Goal: Task Accomplishment & Management: Manage account settings

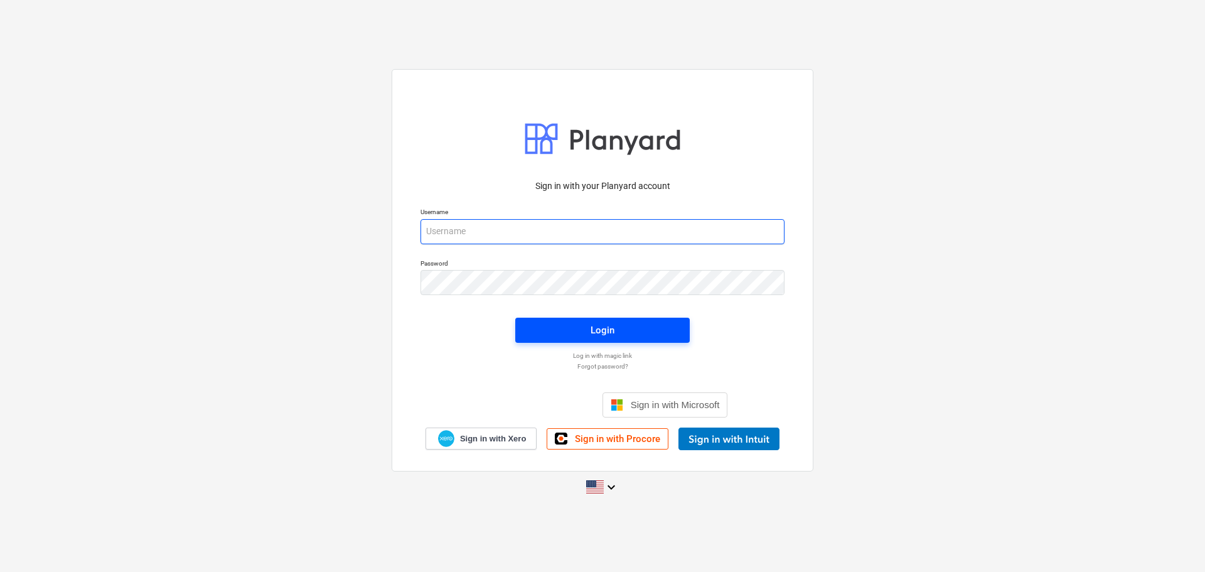
type input "[PERSON_NAME][EMAIL_ADDRESS][DOMAIN_NAME]"
click at [564, 326] on span "Login" at bounding box center [602, 330] width 144 height 16
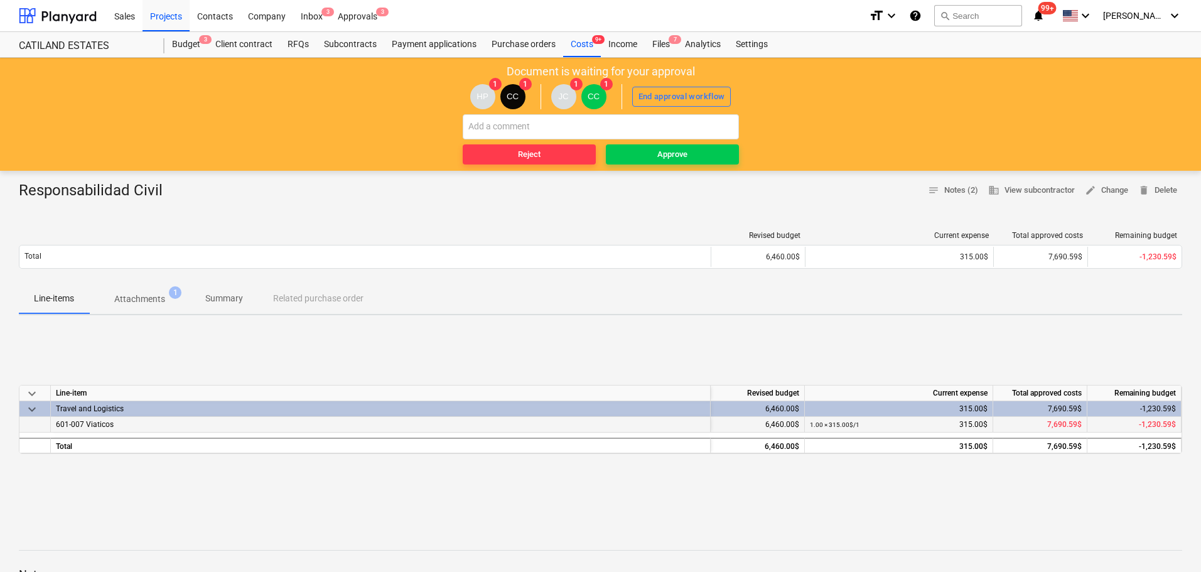
click at [125, 422] on div "601-007 Viaticos" at bounding box center [381, 425] width 660 height 16
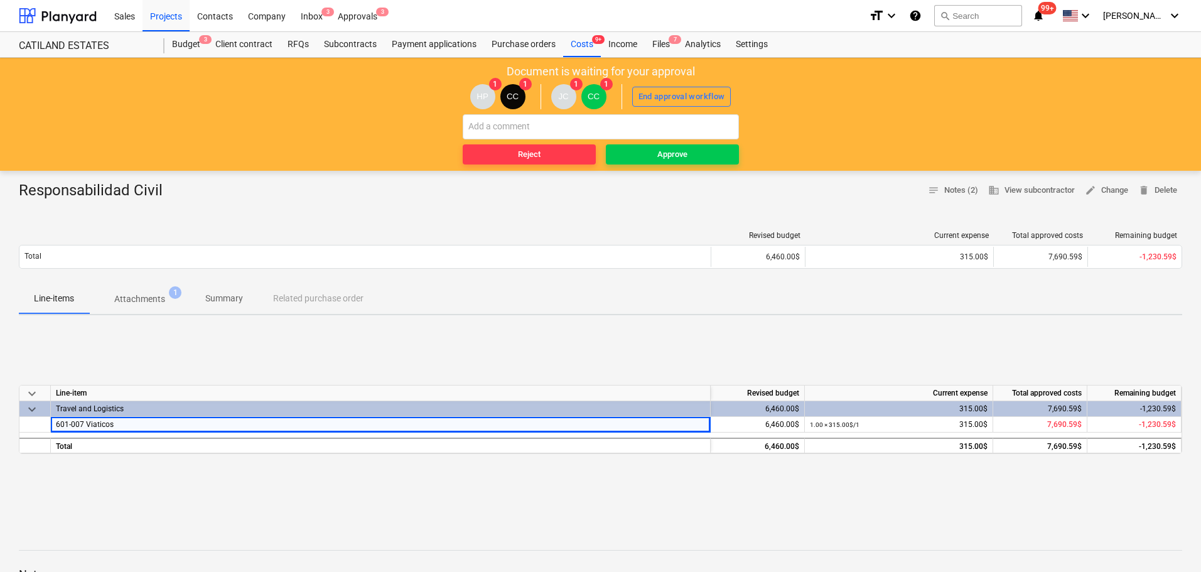
click at [141, 299] on p "Attachments" at bounding box center [139, 298] width 51 height 13
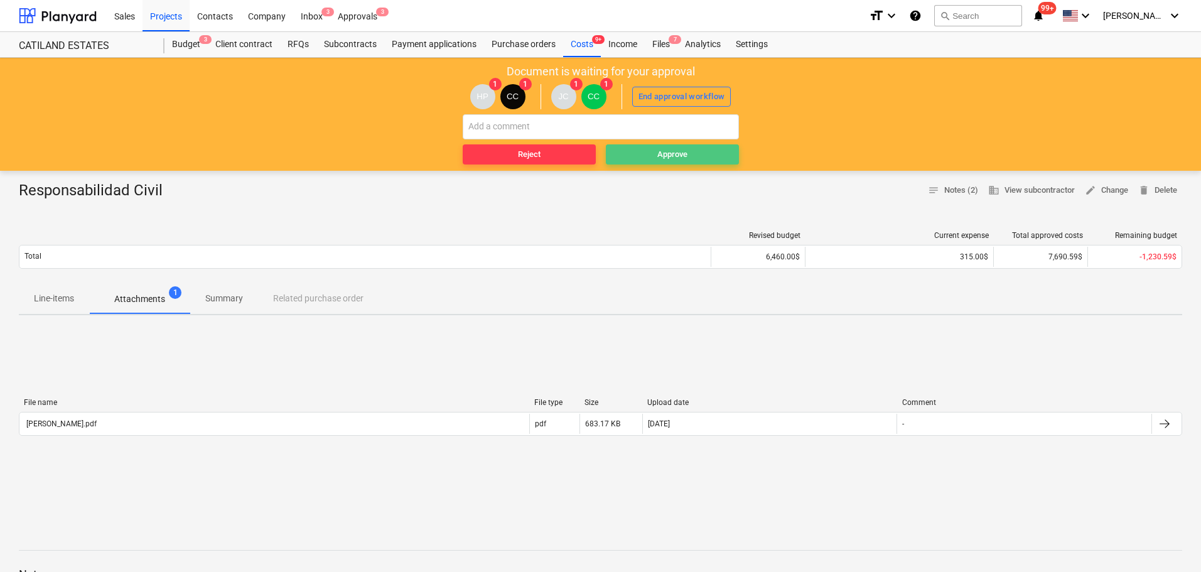
click at [712, 151] on span "Approve" at bounding box center [672, 154] width 123 height 14
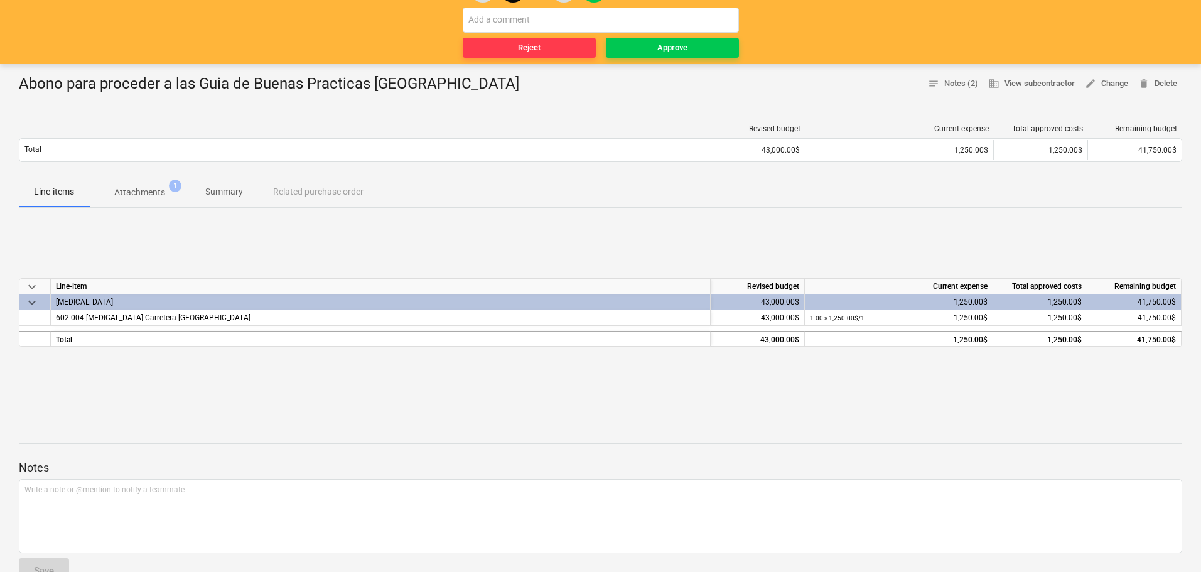
scroll to position [126, 0]
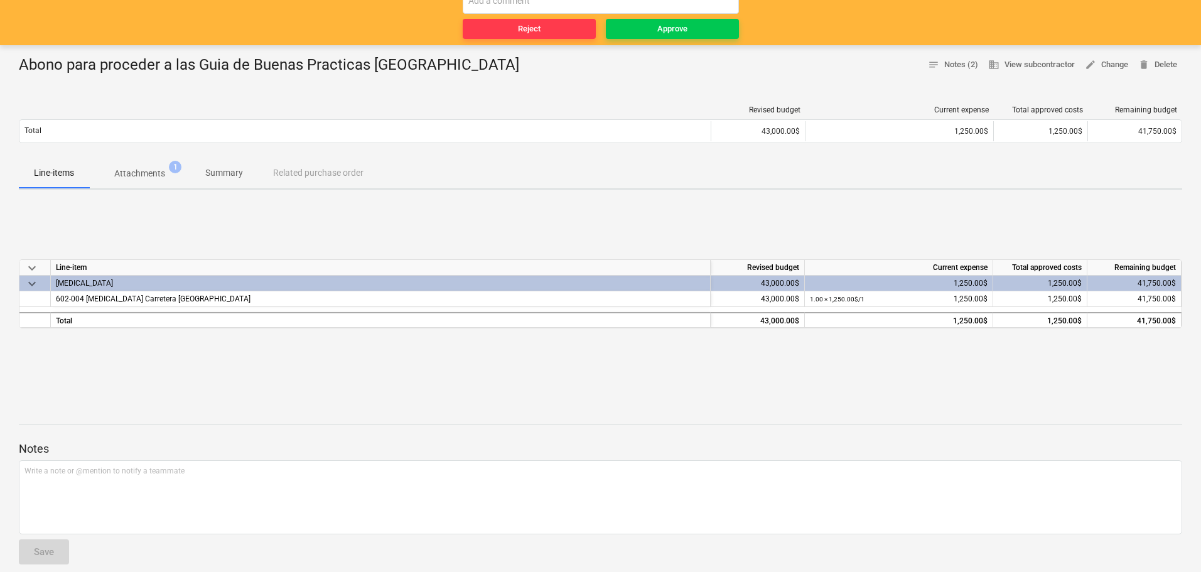
click at [153, 167] on p "Attachments" at bounding box center [139, 173] width 51 height 13
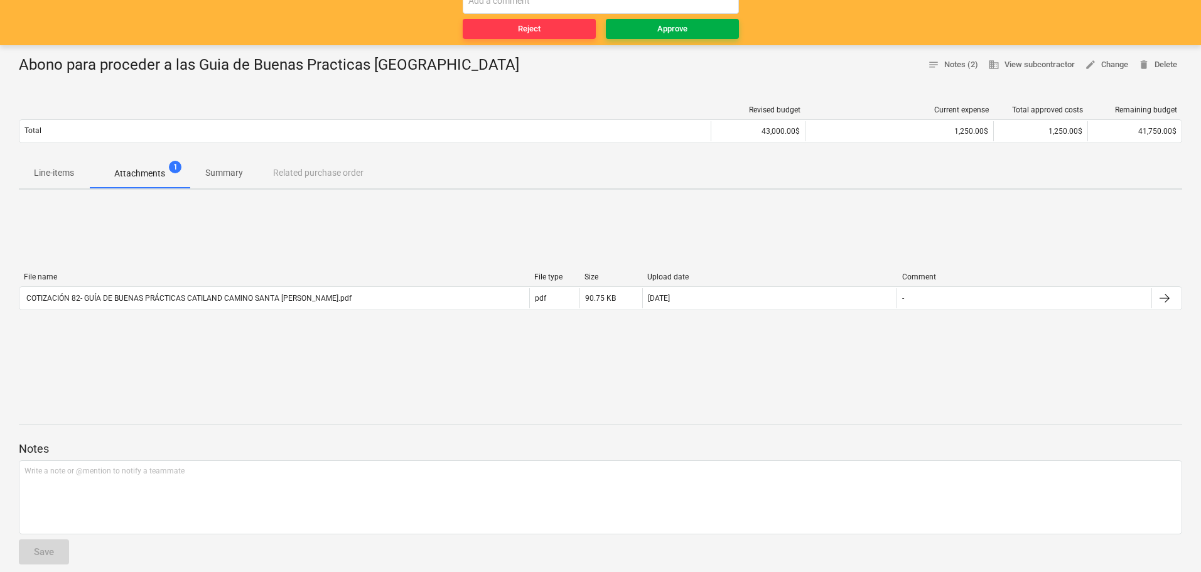
click at [650, 30] on span "Approve" at bounding box center [672, 29] width 123 height 14
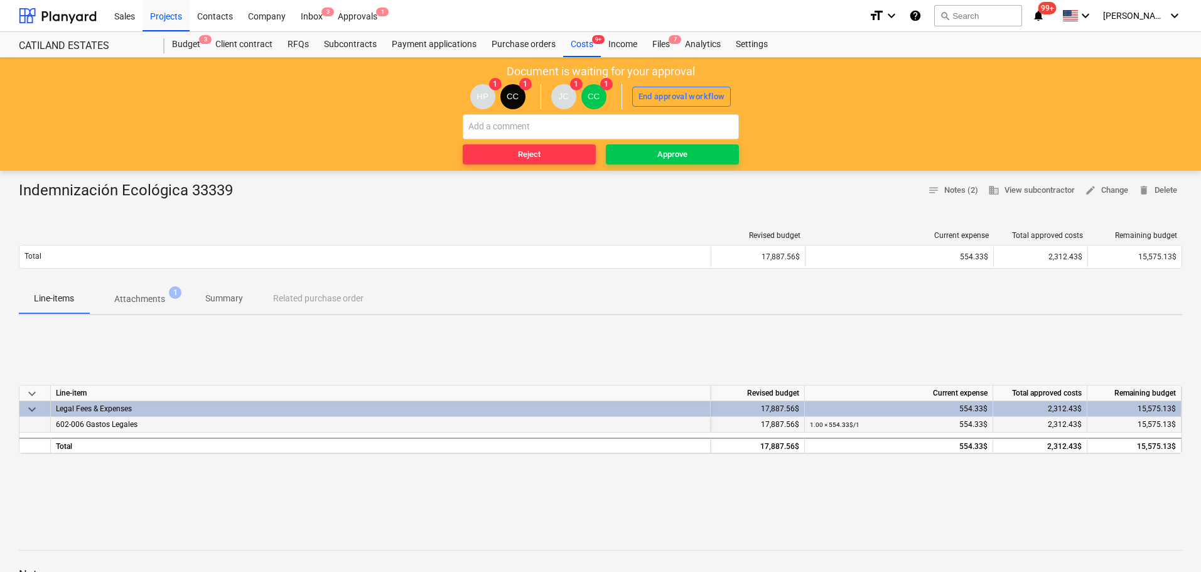
click at [129, 424] on span "602-006 Gastos Legales" at bounding box center [97, 424] width 82 height 9
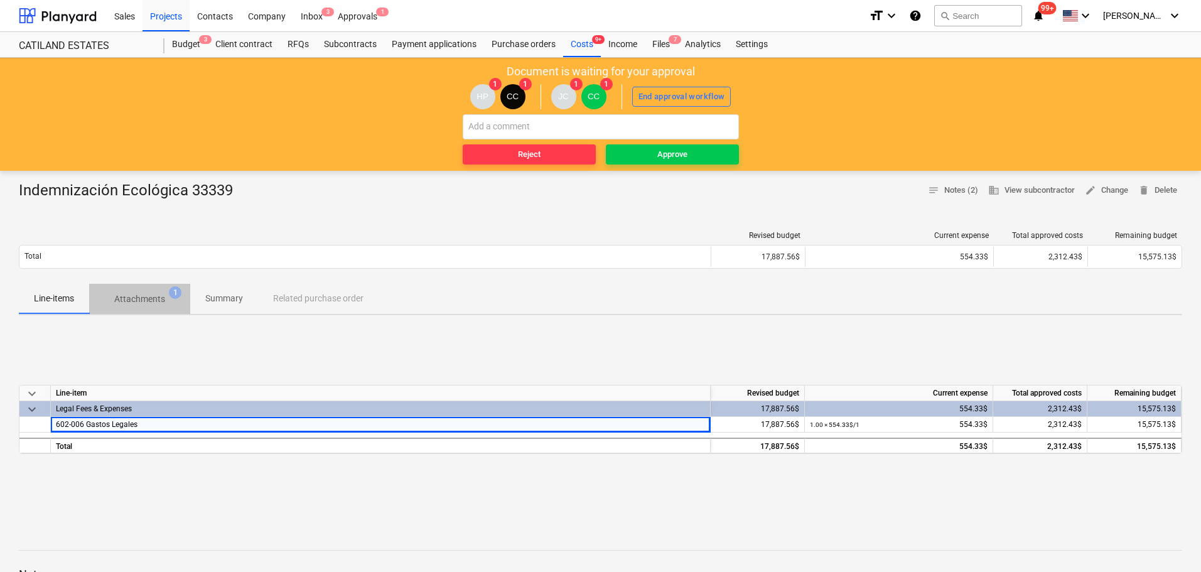
click at [144, 304] on p "Attachments" at bounding box center [139, 298] width 51 height 13
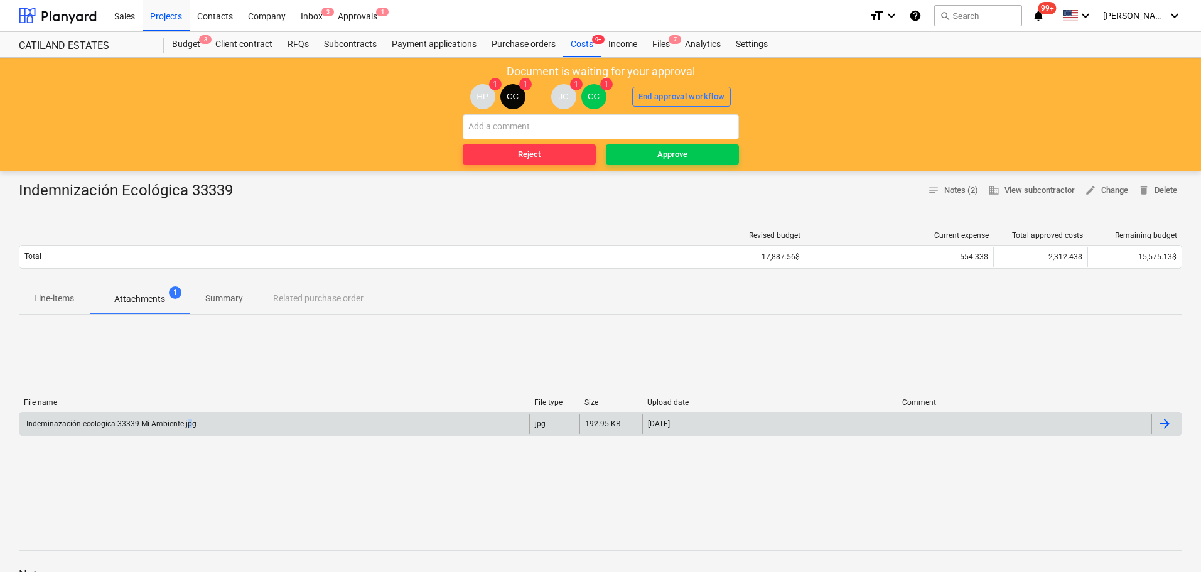
click at [188, 431] on div "Indeminazación ecologica 33339 Mi Ambiente.jpg" at bounding box center [274, 424] width 510 height 20
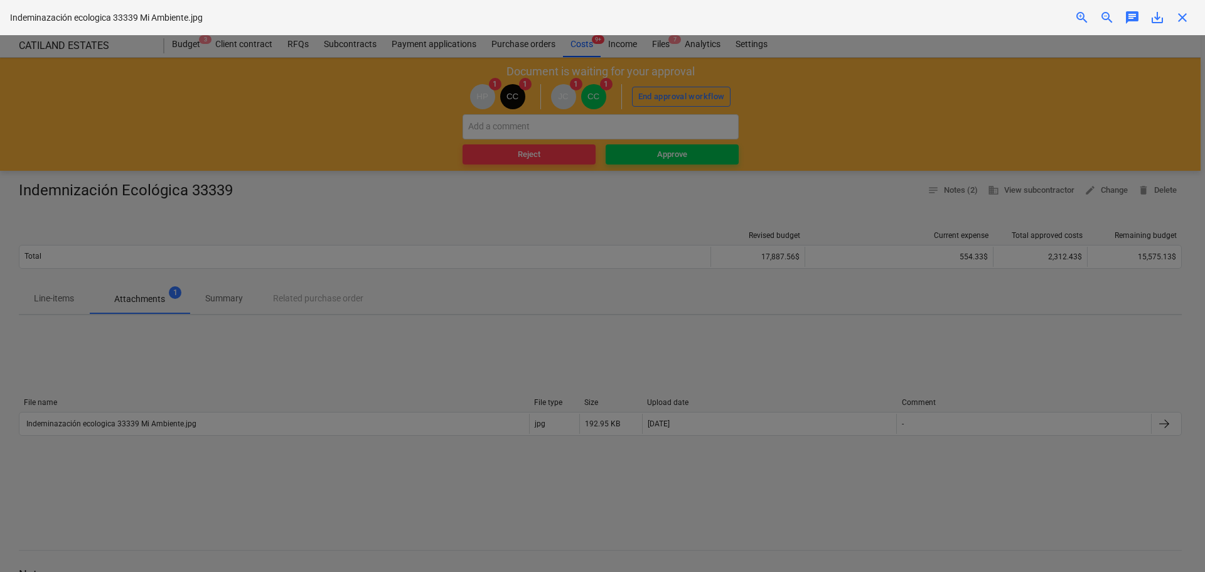
scroll to position [91, 0]
click at [218, 166] on div at bounding box center [602, 303] width 1205 height 537
click at [1025, 351] on div at bounding box center [602, 303] width 1205 height 537
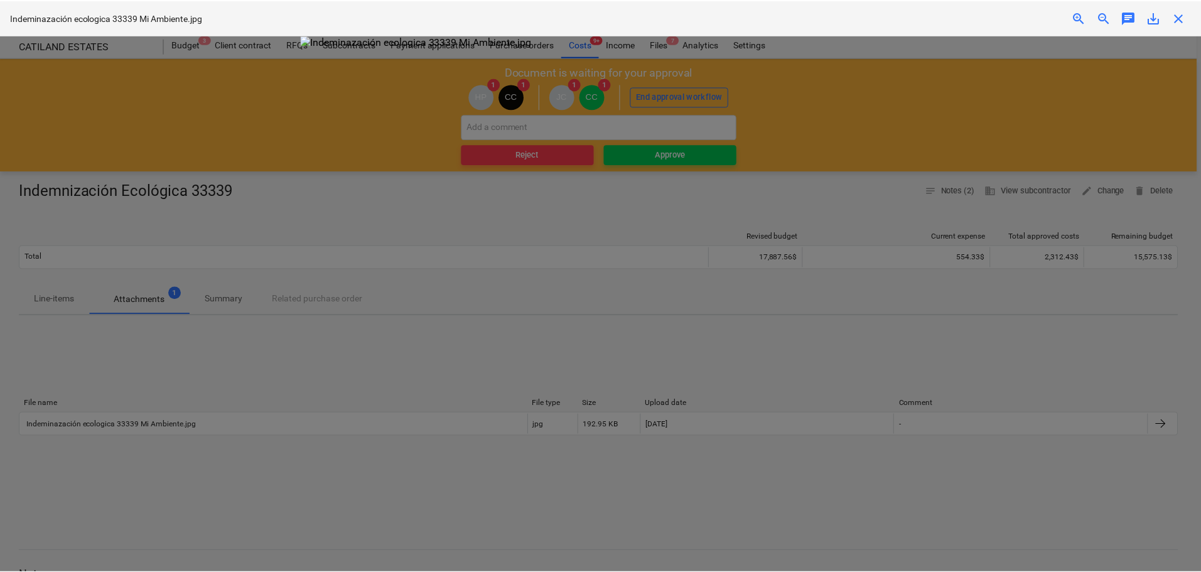
scroll to position [0, 0]
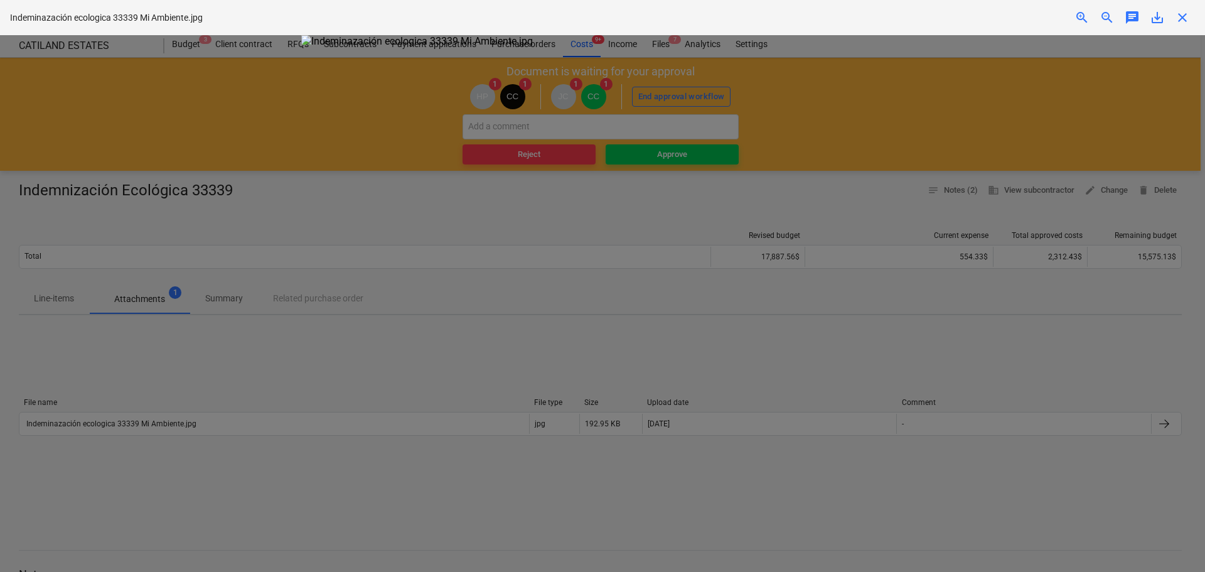
click at [983, 159] on div at bounding box center [602, 303] width 1205 height 537
click at [935, 343] on div at bounding box center [602, 303] width 1205 height 537
click at [163, 114] on div at bounding box center [602, 303] width 1205 height 537
click at [1180, 23] on span "close" at bounding box center [1182, 17] width 15 height 15
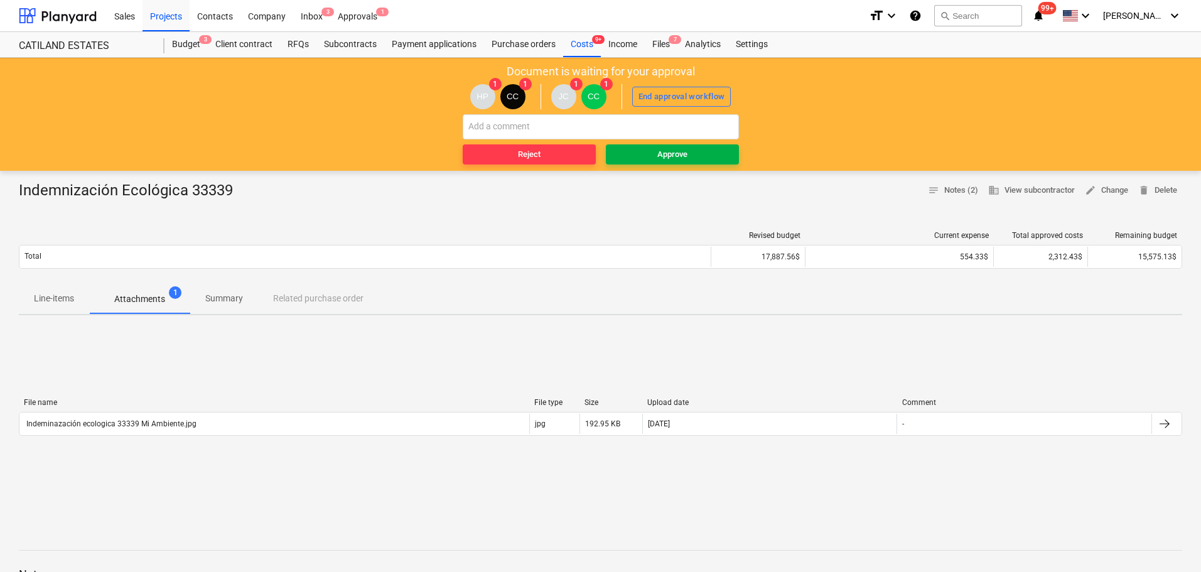
click at [688, 156] on span "Approve" at bounding box center [672, 154] width 123 height 14
